Goal: Entertainment & Leisure: Consume media (video, audio)

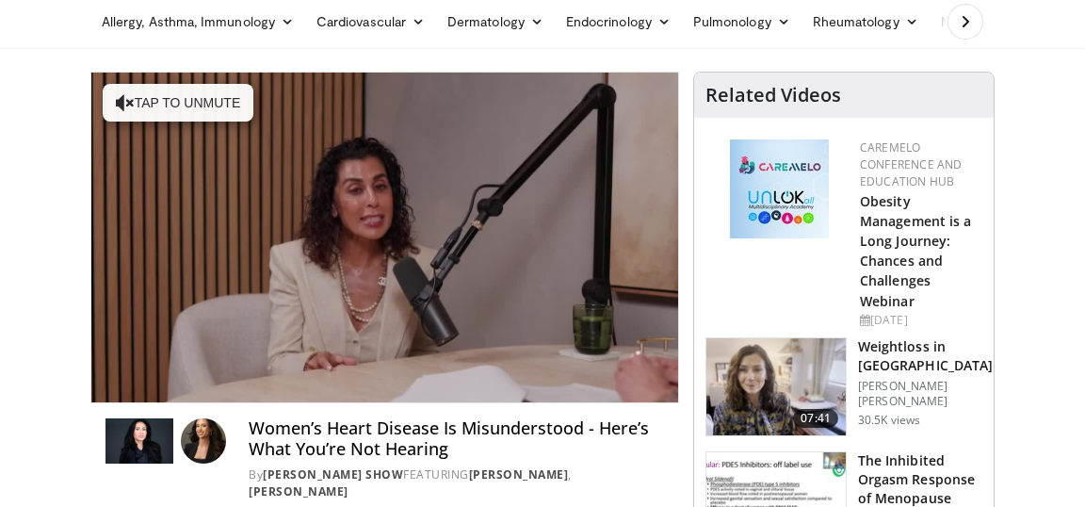
scroll to position [71, 0]
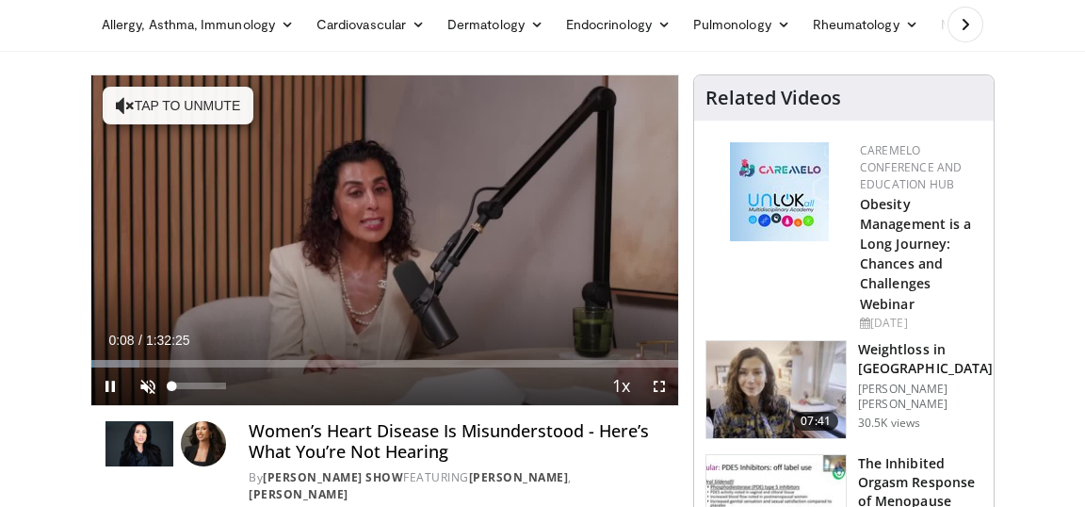
click at [148, 381] on span "Video Player" at bounding box center [148, 386] width 38 height 38
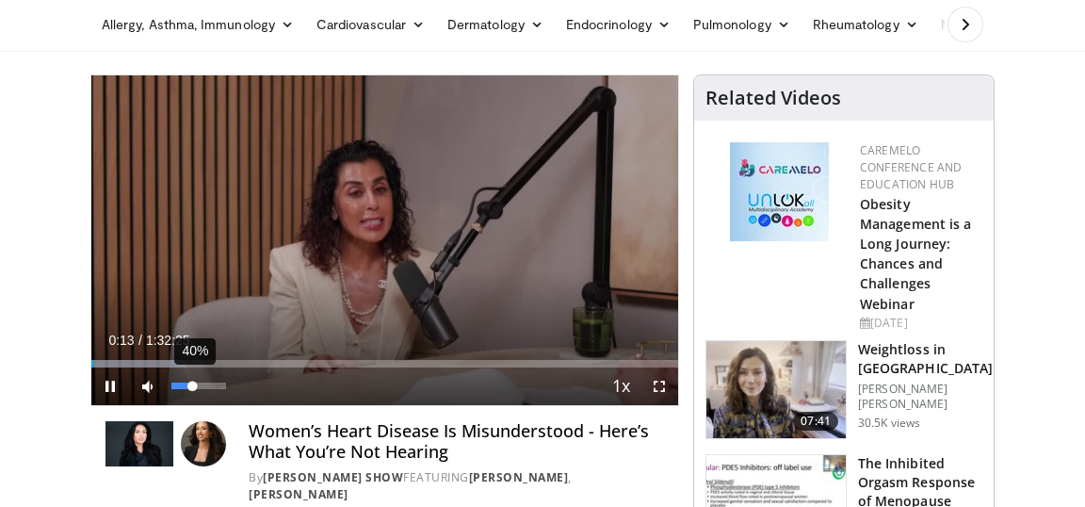
drag, startPoint x: 208, startPoint y: 384, endPoint x: 192, endPoint y: 385, distance: 16.0
click at [192, 385] on div "40%" at bounding box center [198, 385] width 54 height 7
click at [192, 385] on div "Volume Level" at bounding box center [181, 385] width 21 height 7
click at [188, 385] on div "Volume Level" at bounding box center [179, 385] width 17 height 7
click at [188, 383] on div "Volume Level" at bounding box center [179, 385] width 17 height 7
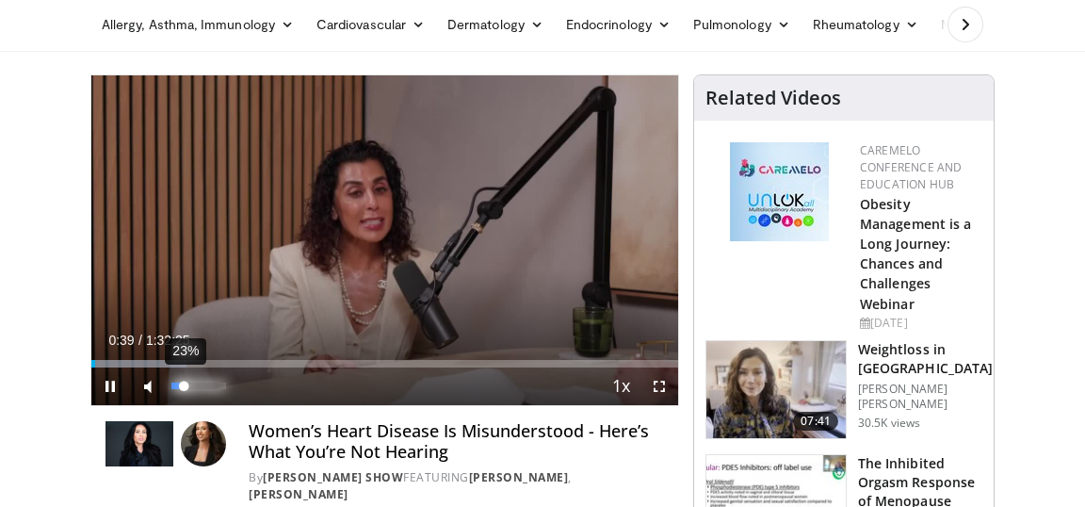
click at [184, 383] on div "Volume Level" at bounding box center [177, 385] width 12 height 7
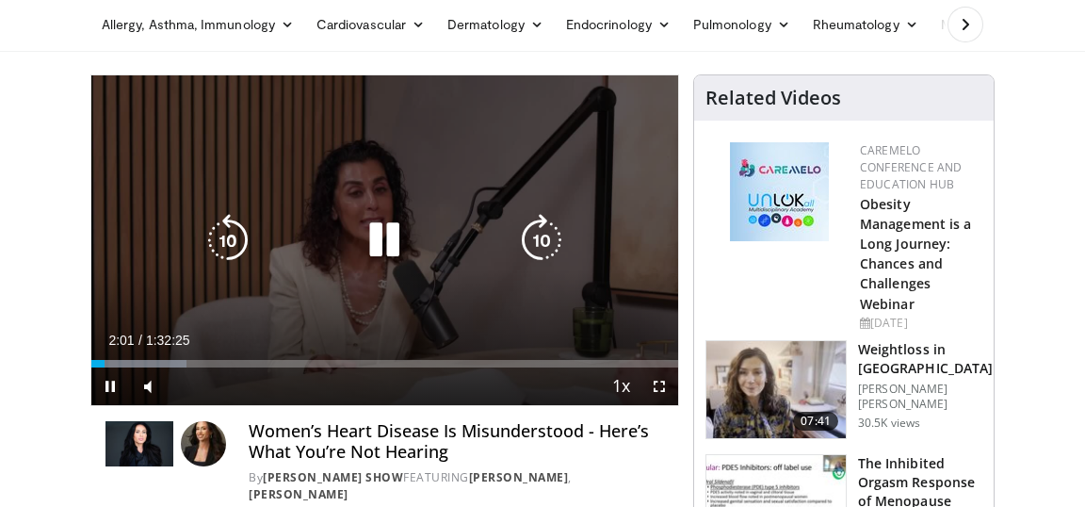
click at [115, 382] on span "Video Player" at bounding box center [110, 386] width 38 height 38
